Goal: Navigation & Orientation: Go to known website

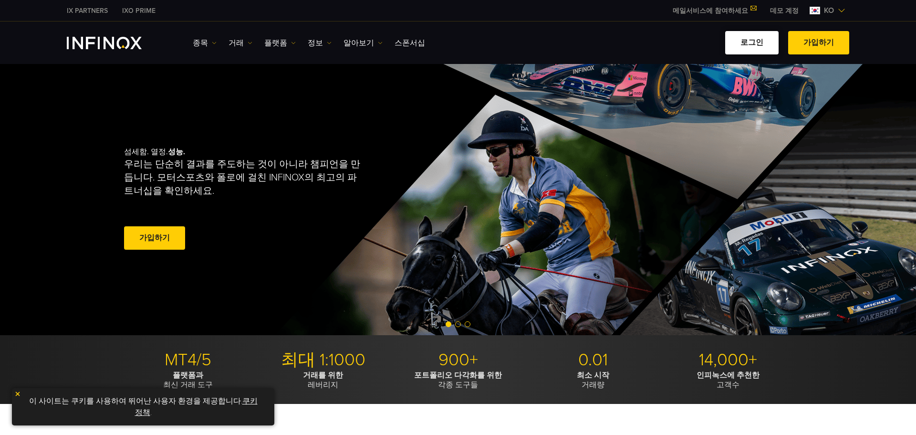
click at [756, 41] on link "로그인" at bounding box center [751, 42] width 53 height 23
